Goal: Navigation & Orientation: Find specific page/section

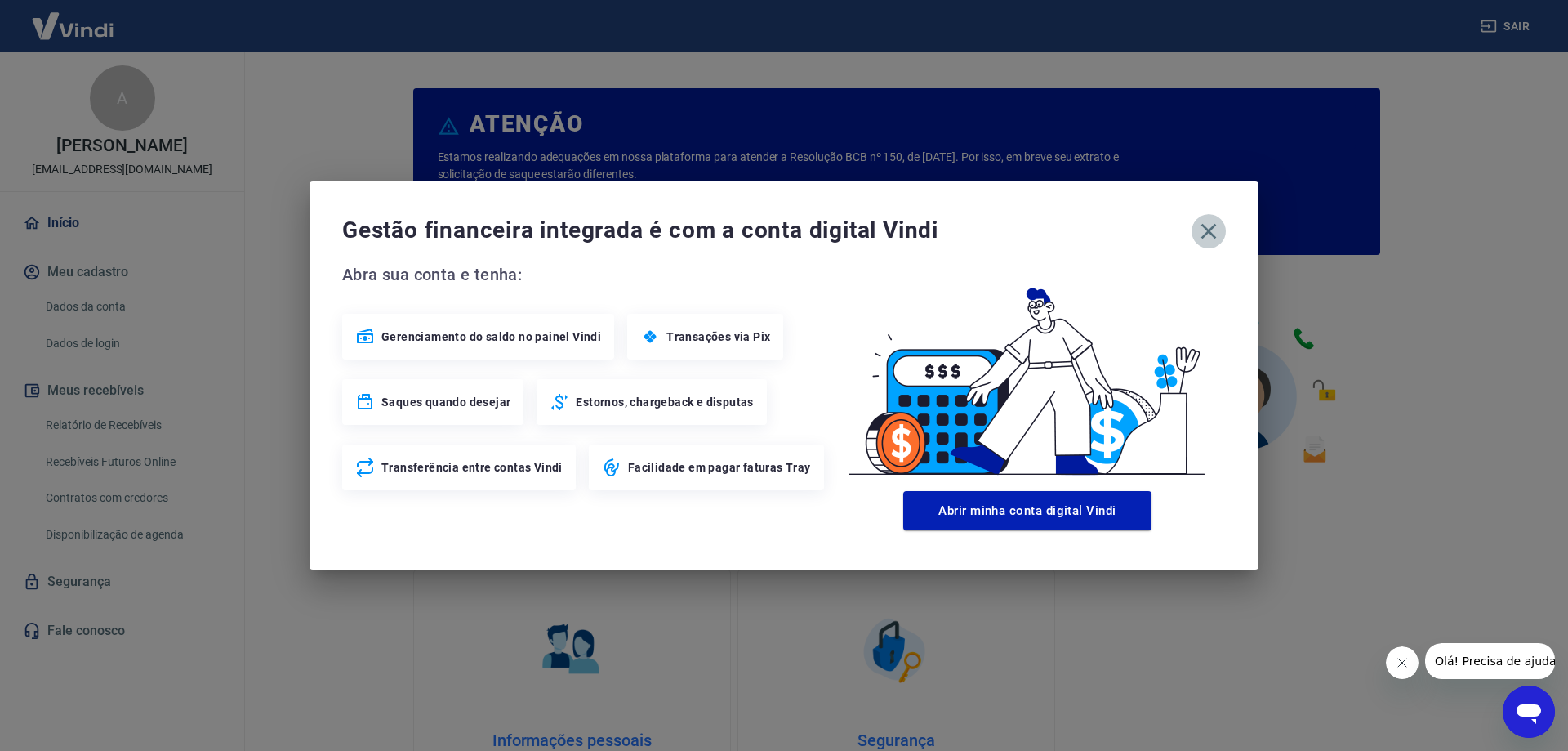
click at [1210, 227] on icon "button" at bounding box center [1209, 231] width 26 height 26
